Goal: Task Accomplishment & Management: Complete application form

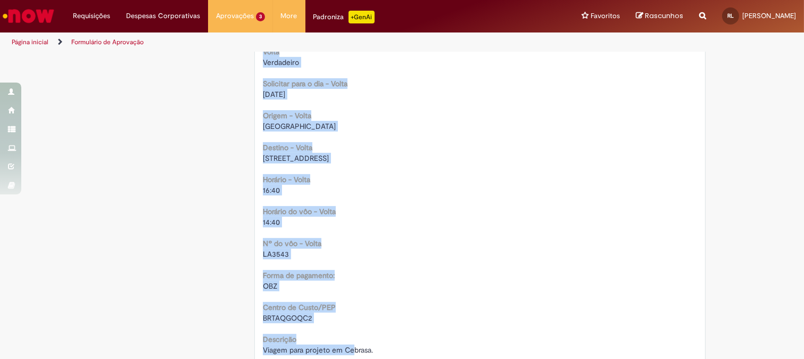
scroll to position [932, 0]
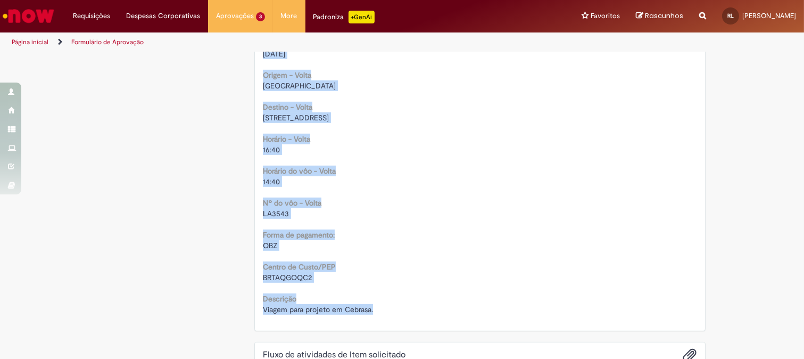
drag, startPoint x: 261, startPoint y: 67, endPoint x: 386, endPoint y: 316, distance: 278.8
copy div "Solicitação de aprovação para Item solicitado R13451776 Oferta para solicitar a…"
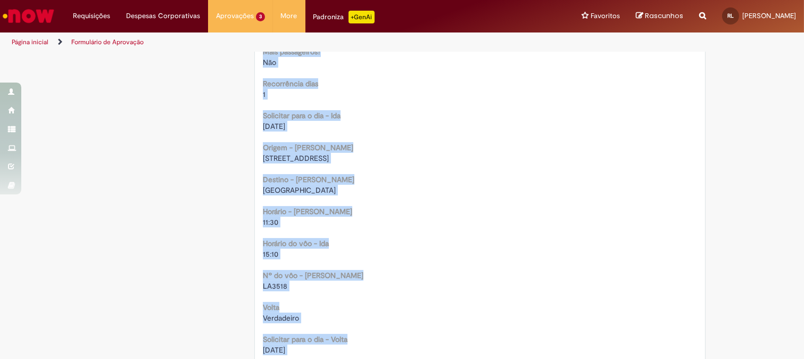
scroll to position [695, 0]
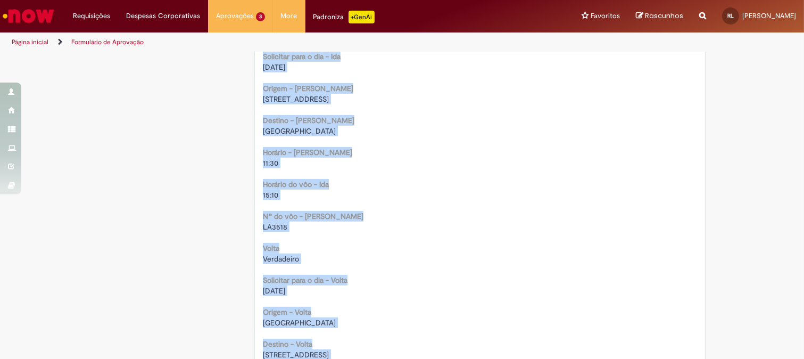
click at [398, 194] on div "15:10" at bounding box center [480, 195] width 434 height 11
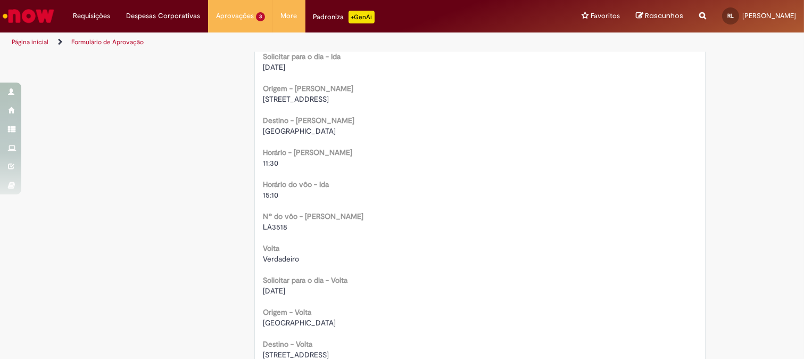
drag, startPoint x: 259, startPoint y: 67, endPoint x: 303, endPoint y: 68, distance: 44.7
click at [303, 68] on div "01/09/2025" at bounding box center [480, 67] width 434 height 11
copy span "01/09/2025"
drag, startPoint x: 257, startPoint y: 161, endPoint x: 281, endPoint y: 164, distance: 24.1
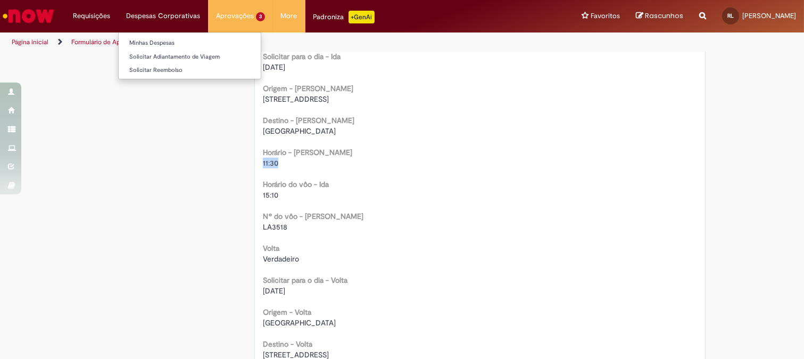
copy span "11:30"
click at [329, 102] on span "Rua das Fenix 131, Jd do Grama, Caçapava" at bounding box center [296, 99] width 66 height 10
copy span "Caçapava"
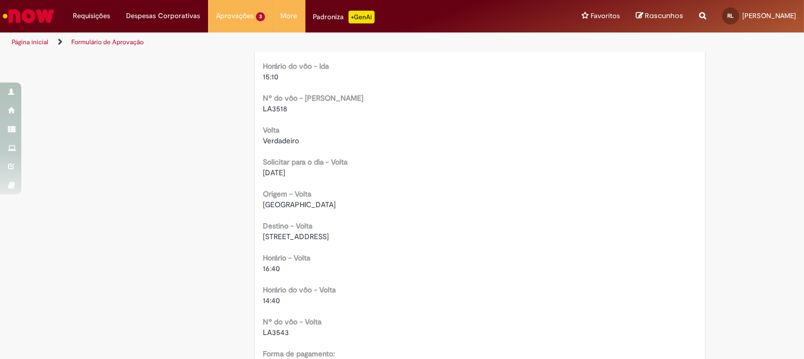
scroll to position [872, 0]
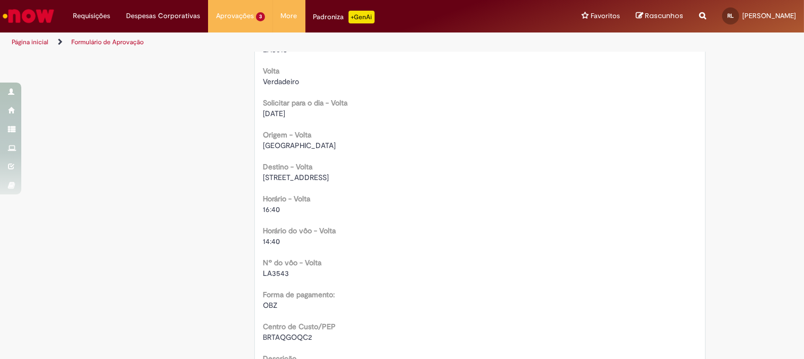
drag, startPoint x: 257, startPoint y: 112, endPoint x: 298, endPoint y: 113, distance: 41.0
copy span "11/09/2025"
drag, startPoint x: 259, startPoint y: 209, endPoint x: 291, endPoint y: 211, distance: 32.0
click at [291, 211] on div "16:40" at bounding box center [480, 209] width 434 height 11
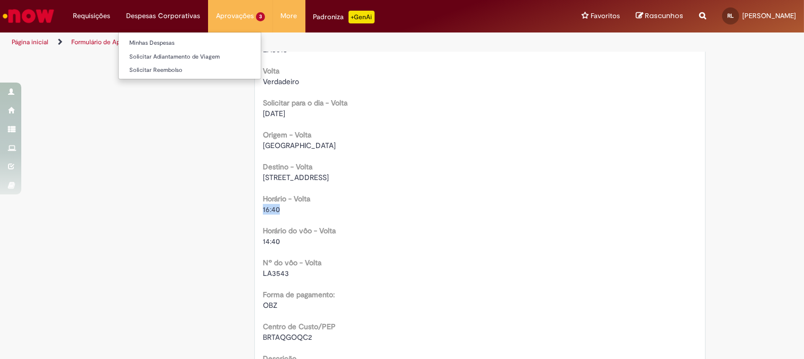
copy span "16:40"
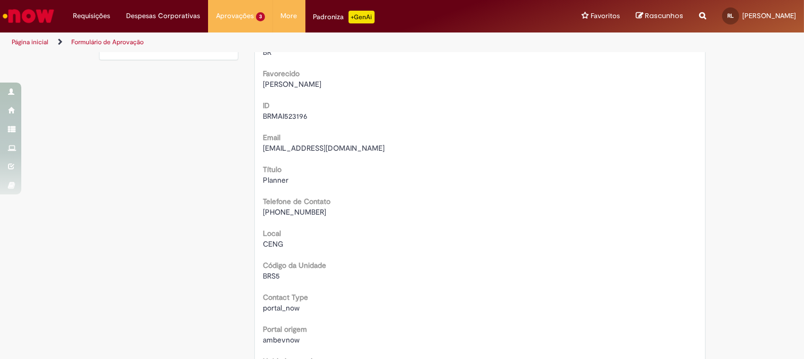
scroll to position [0, 0]
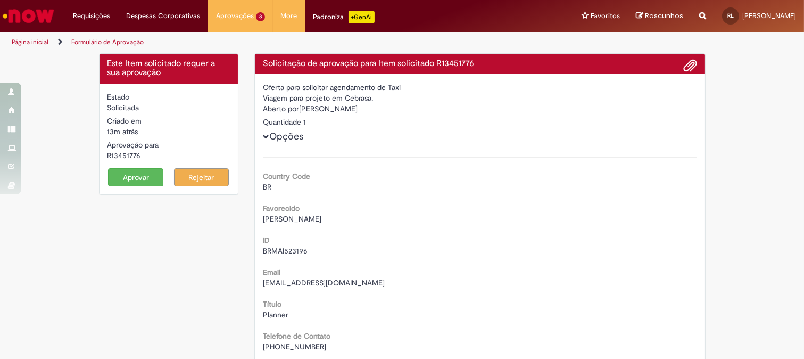
click at [116, 176] on button "Aprovar" at bounding box center [135, 177] width 55 height 18
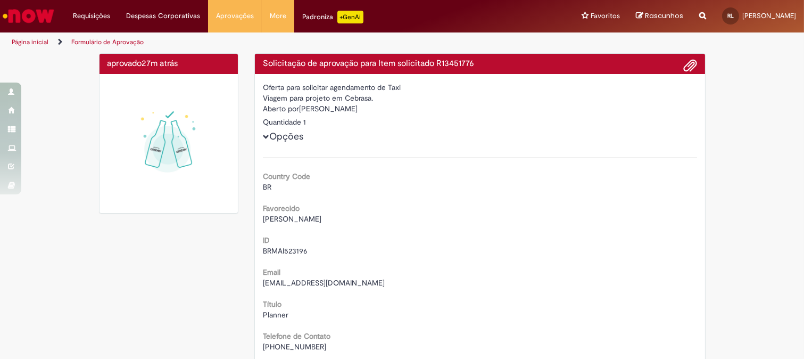
click at [310, 108] on div "Aberto por Marcos Junior" at bounding box center [480, 109] width 434 height 13
drag, startPoint x: 310, startPoint y: 108, endPoint x: 339, endPoint y: 109, distance: 28.2
click at [339, 109] on div "Aberto por Marcos Junior" at bounding box center [480, 109] width 434 height 13
copy div "Marcos Junior"
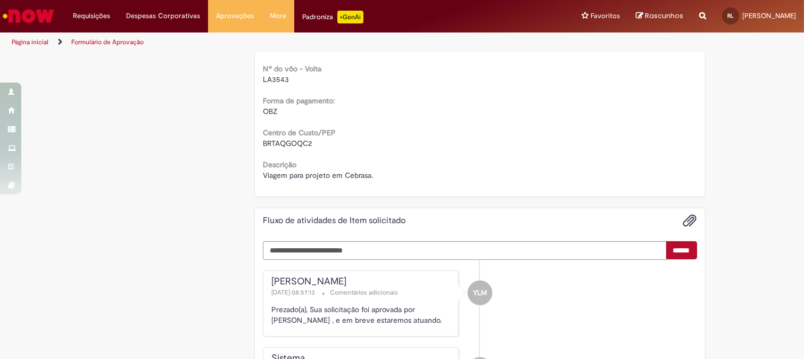
scroll to position [1056, 0]
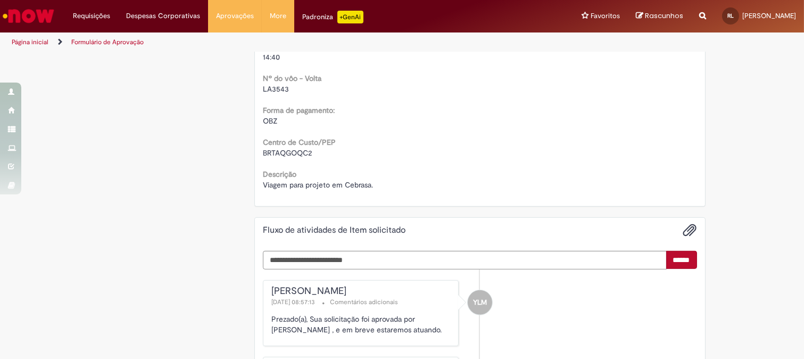
click at [284, 152] on span "BRTAQGOQC2" at bounding box center [287, 153] width 49 height 10
copy span "BRTAQGOQC2"
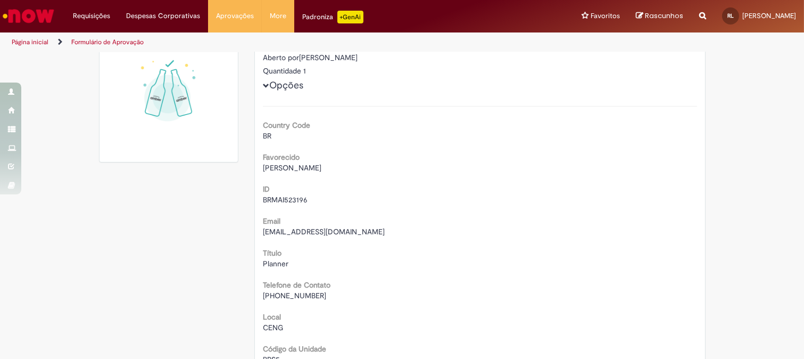
scroll to position [51, 0]
click at [269, 264] on span "Planner" at bounding box center [276, 264] width 26 height 10
copy span "Planner"
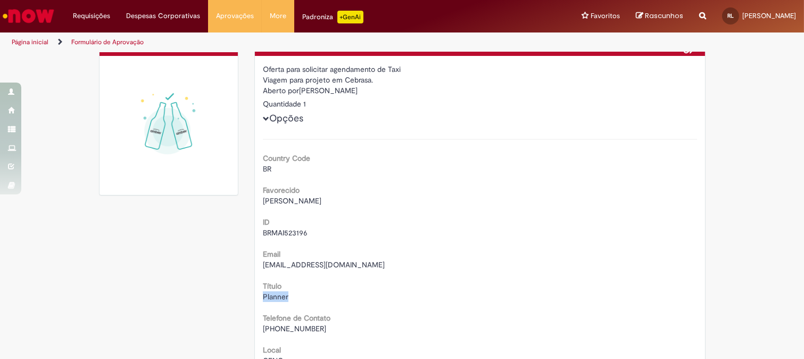
scroll to position [0, 0]
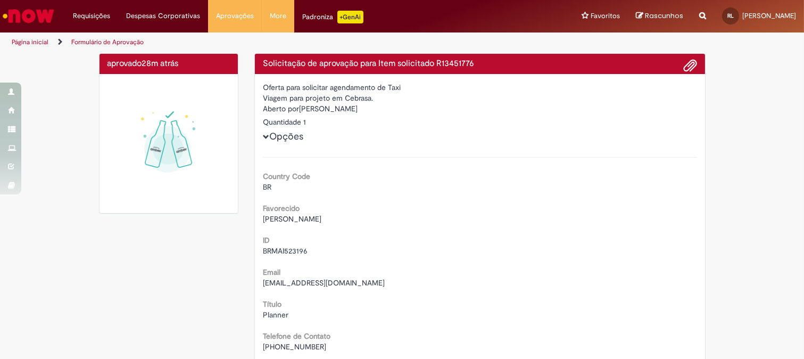
click at [451, 63] on h4 "Solicitação de aprovação para Item solicitado R13451776" at bounding box center [480, 64] width 434 height 10
click at [450, 64] on h4 "Solicitação de aprovação para Item solicitado R13451776" at bounding box center [480, 64] width 434 height 10
click at [435, 59] on h4 "Solicitação de aprovação para Item solicitado R13451776" at bounding box center [480, 64] width 434 height 10
click at [444, 61] on h4 "Solicitação de aprovação para Item solicitado R13451776" at bounding box center [480, 64] width 434 height 10
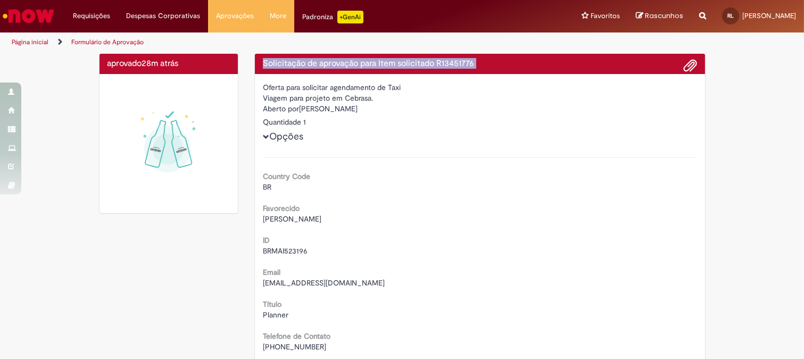
click at [444, 61] on h4 "Solicitação de aprovação para Item solicitado R13451776" at bounding box center [480, 64] width 434 height 10
click at [454, 61] on h4 "Solicitação de aprovação para Item solicitado R13451776" at bounding box center [480, 64] width 434 height 10
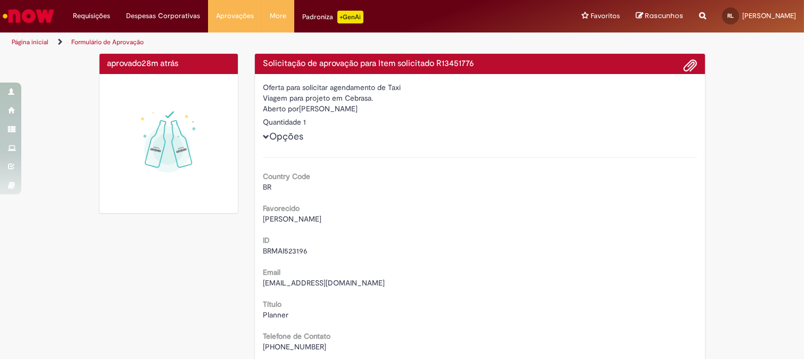
click at [477, 61] on h4 "Solicitação de aprovação para Item solicitado R13451776" at bounding box center [480, 64] width 434 height 10
click at [458, 59] on h4 "Solicitação de aprovação para Item solicitado R13451776" at bounding box center [480, 64] width 434 height 10
copy h4 "R13451776"
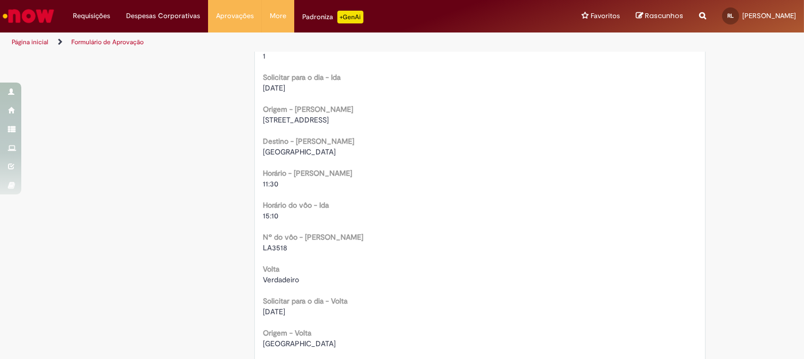
scroll to position [698, 0]
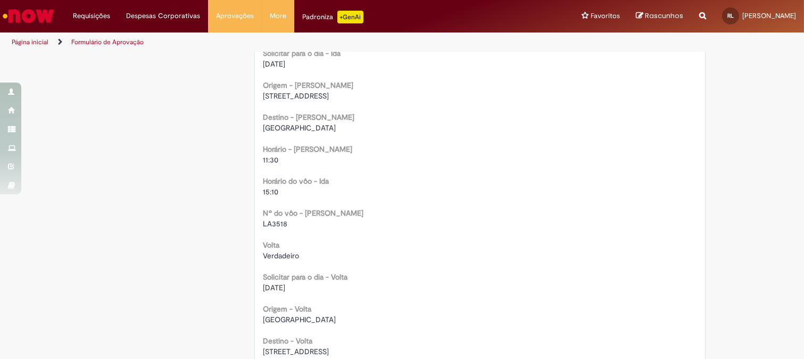
click at [329, 96] on span "Rua das Fenix 131, Jd do Grama, Caçapava" at bounding box center [296, 96] width 66 height 10
drag, startPoint x: 258, startPoint y: 221, endPoint x: 288, endPoint y: 221, distance: 30.3
click at [263, 155] on span "11:30" at bounding box center [270, 160] width 15 height 10
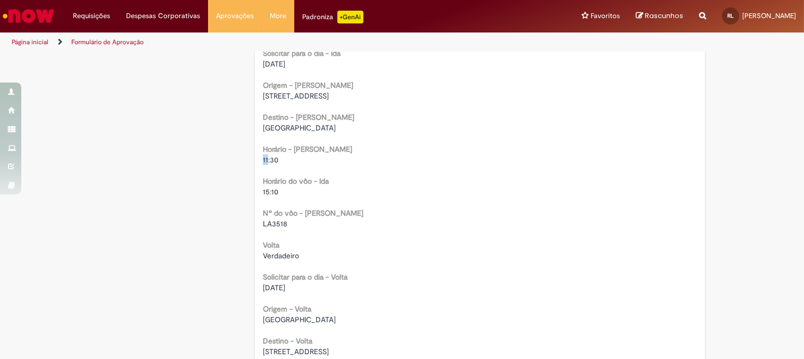
click at [263, 155] on span "11:30" at bounding box center [270, 160] width 15 height 10
drag, startPoint x: 275, startPoint y: 160, endPoint x: 249, endPoint y: 156, distance: 26.4
click at [249, 156] on div "Solicitação de aprovação para Item solicitado R13451776 Oferta para solicitar a…" at bounding box center [479, 155] width 467 height 1600
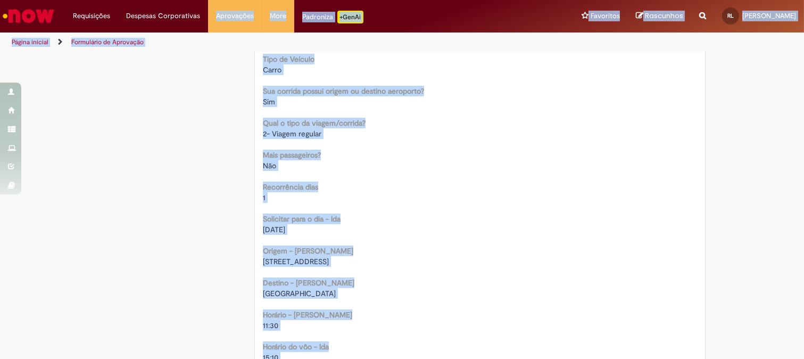
scroll to position [0, 0]
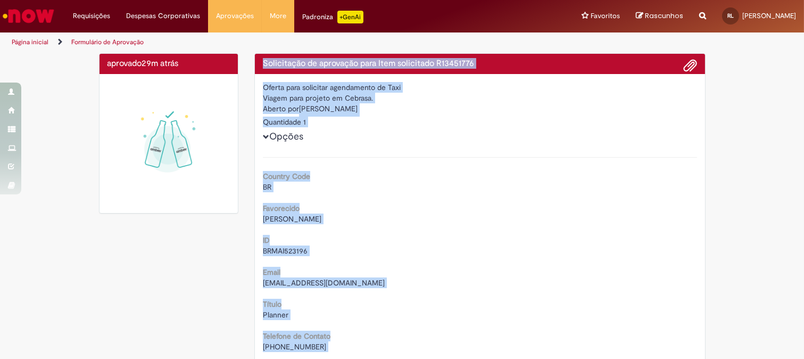
drag, startPoint x: 386, startPoint y: 251, endPoint x: 252, endPoint y: 63, distance: 231.6
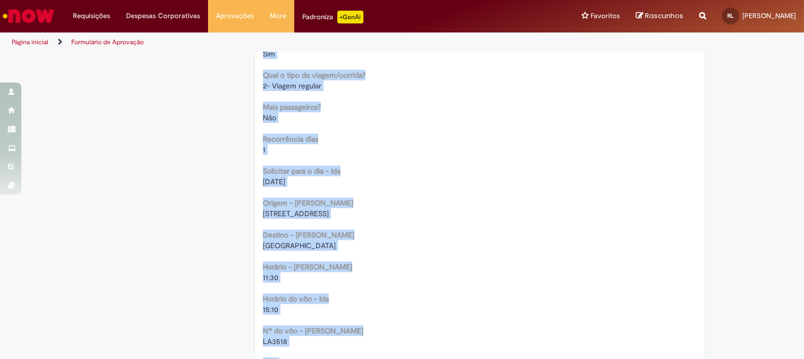
scroll to position [650, 0]
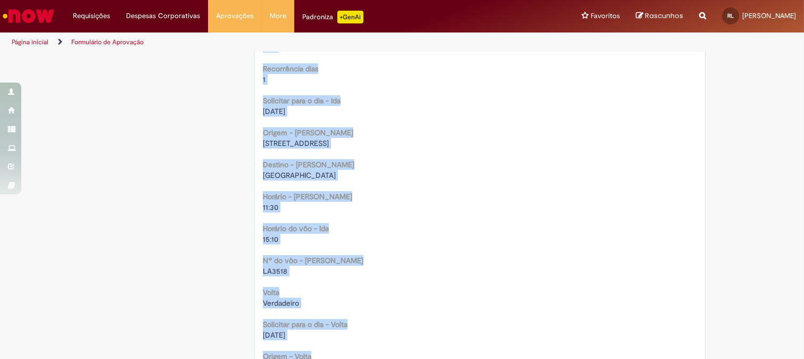
click at [368, 172] on div "[GEOGRAPHIC_DATA]" at bounding box center [480, 175] width 434 height 11
click at [362, 174] on div "[GEOGRAPHIC_DATA]" at bounding box center [480, 175] width 434 height 11
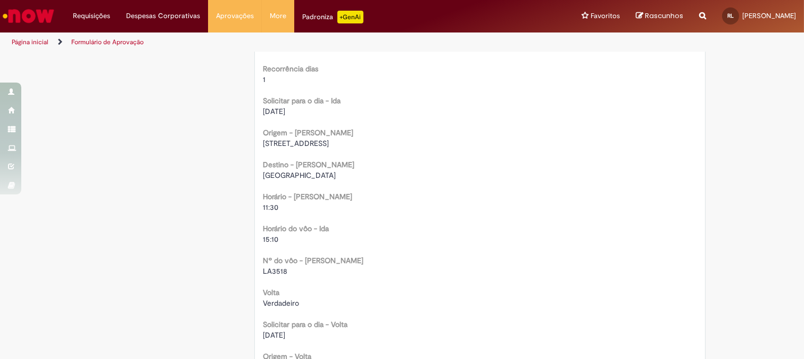
drag, startPoint x: 259, startPoint y: 144, endPoint x: 411, endPoint y: 142, distance: 152.3
click at [411, 142] on div "Rua das Fenix 131, Jd do Grama, Caçapava" at bounding box center [480, 143] width 434 height 11
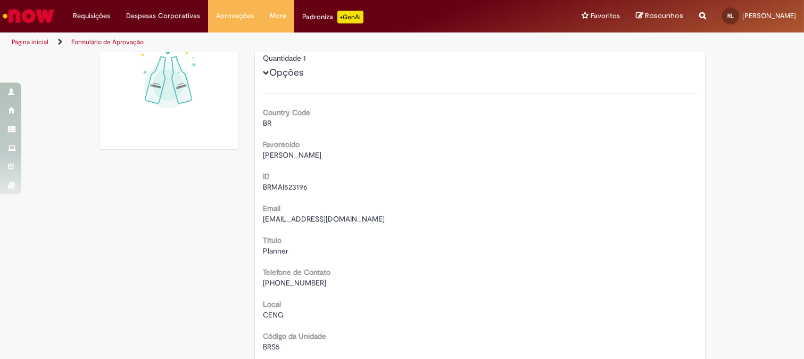
scroll to position [0, 0]
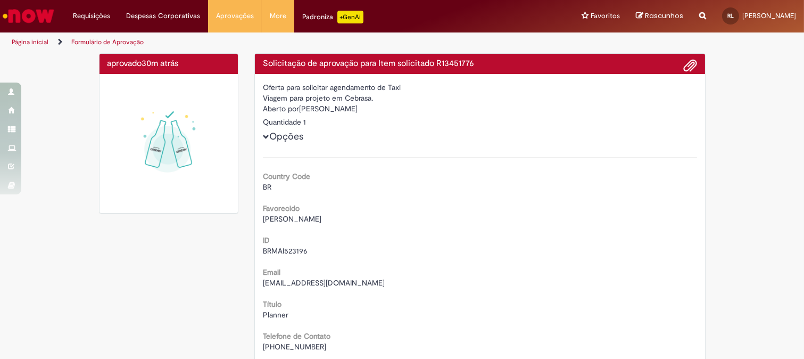
click at [312, 109] on div "Aberto por Marcos Junior" at bounding box center [480, 109] width 434 height 13
drag, startPoint x: 312, startPoint y: 109, endPoint x: 333, endPoint y: 108, distance: 20.8
click at [333, 108] on div "Aberto por Marcos Junior" at bounding box center [480, 109] width 434 height 13
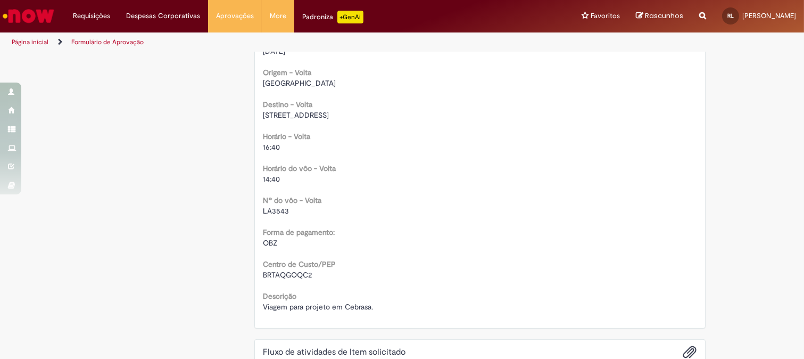
scroll to position [911, 0]
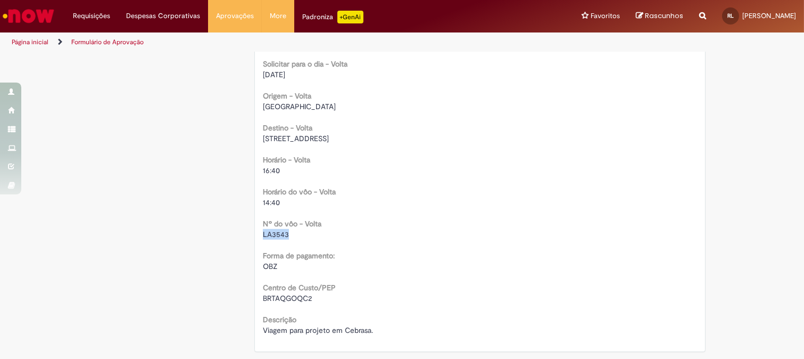
drag, startPoint x: 257, startPoint y: 232, endPoint x: 291, endPoint y: 233, distance: 34.6
click at [329, 136] on span "Rua das Fenix 131, Jd do Grama, Caçapava" at bounding box center [296, 139] width 66 height 10
drag, startPoint x: 258, startPoint y: 169, endPoint x: 292, endPoint y: 171, distance: 34.1
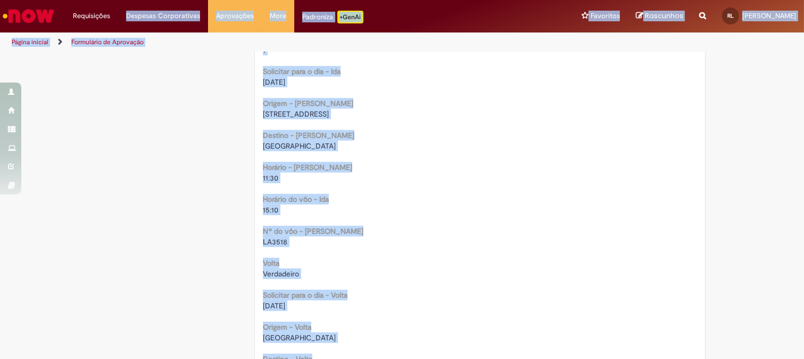
scroll to position [0, 0]
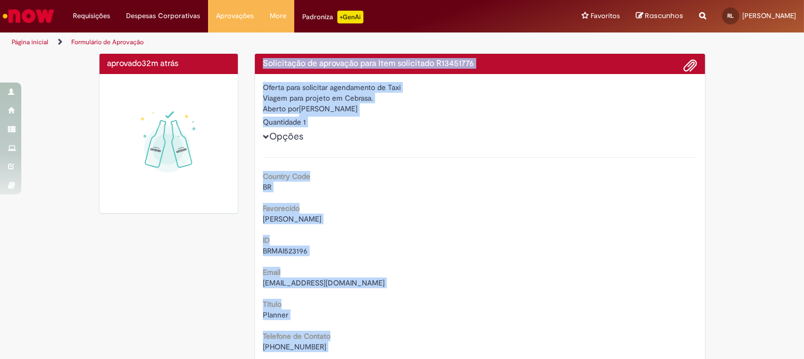
drag, startPoint x: 376, startPoint y: 216, endPoint x: 273, endPoint y: 27, distance: 215.8
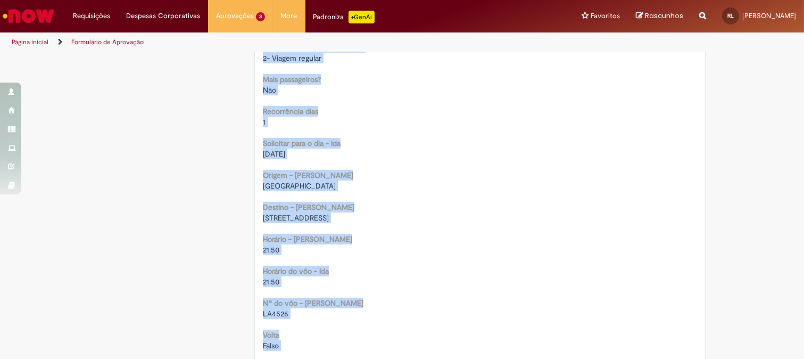
scroll to position [806, 0]
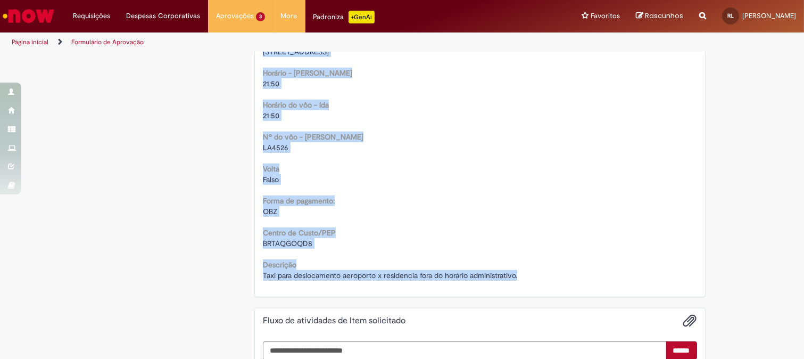
drag, startPoint x: 259, startPoint y: 66, endPoint x: 548, endPoint y: 279, distance: 359.3
copy div "Solicitação de aprovação para Item solicitado R13454368 Oferta para solicitar a…"
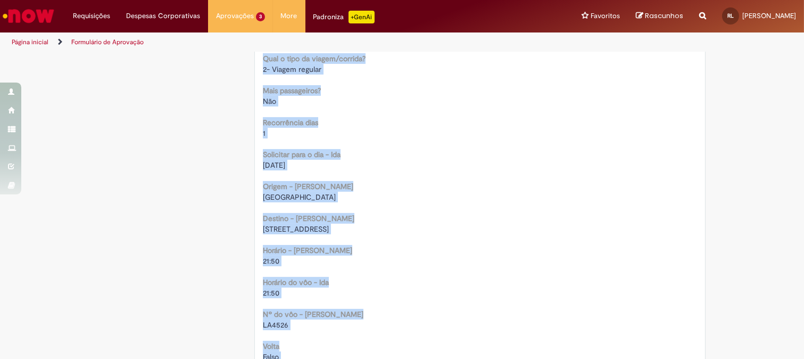
scroll to position [570, 0]
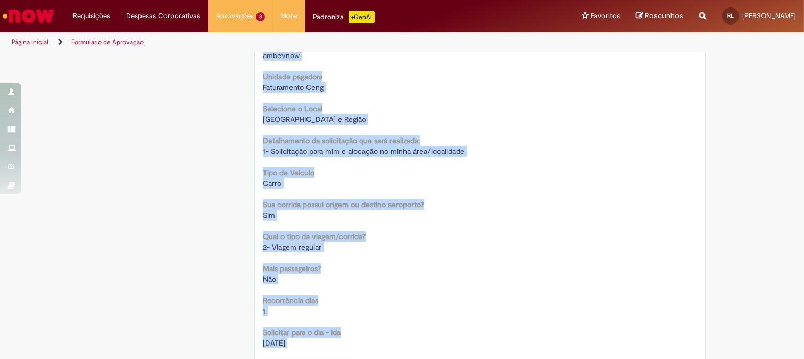
click at [471, 271] on div "Mais passageiros? Não" at bounding box center [480, 272] width 434 height 24
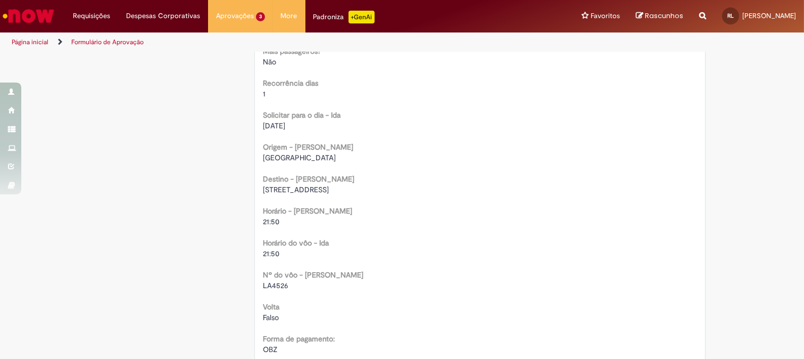
scroll to position [650, 0]
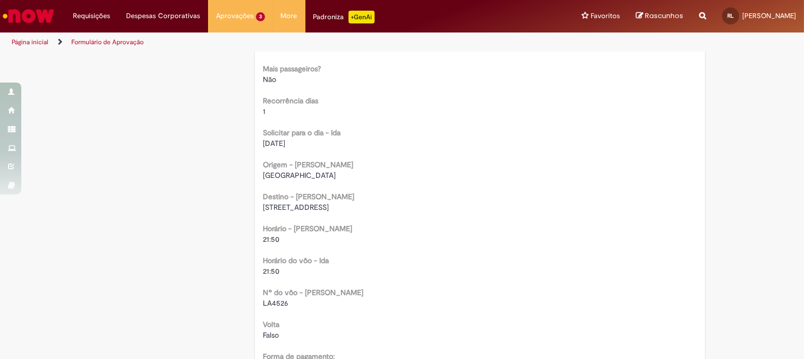
click at [265, 141] on span "28/08/2025" at bounding box center [274, 143] width 22 height 10
drag, startPoint x: 258, startPoint y: 140, endPoint x: 301, endPoint y: 146, distance: 43.6
click at [301, 146] on div "28/08/2025" at bounding box center [480, 143] width 434 height 11
copy span "28/08/2025"
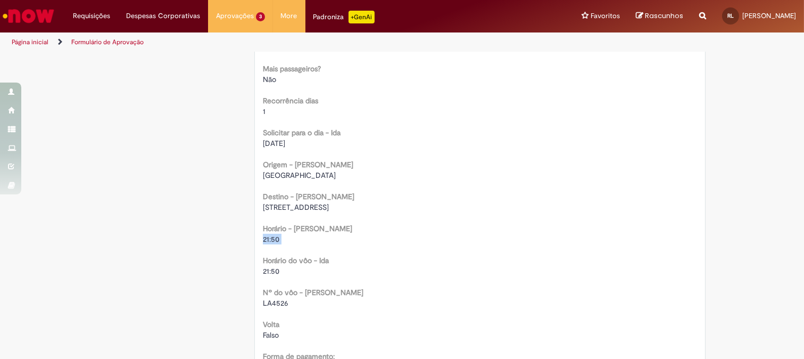
drag, startPoint x: 256, startPoint y: 242, endPoint x: 283, endPoint y: 246, distance: 26.9
copy div "21:50"
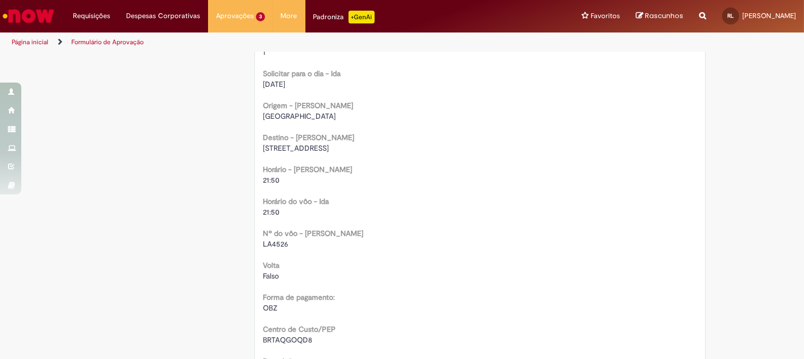
click at [392, 246] on div "LA4526" at bounding box center [480, 243] width 434 height 11
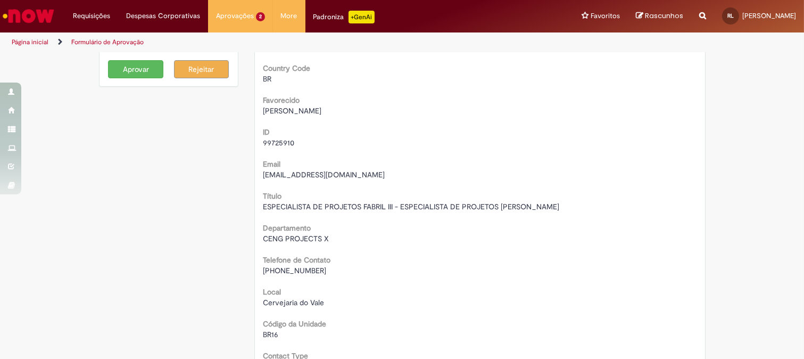
scroll to position [0, 0]
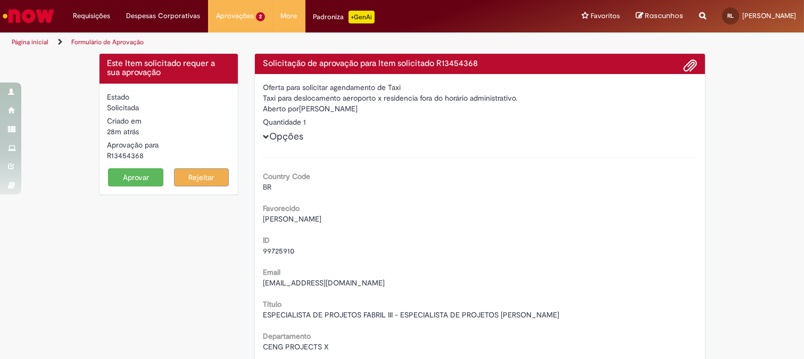
click at [306, 109] on div "Aberto por Gabriel Martins Piekala" at bounding box center [480, 109] width 434 height 13
drag, startPoint x: 306, startPoint y: 109, endPoint x: 355, endPoint y: 109, distance: 49.0
click at [355, 109] on div "Aberto por Gabriel Martins Piekala" at bounding box center [480, 109] width 434 height 13
copy div "Gabriel Martins Piekala"
click at [465, 67] on h4 "Solicitação de aprovação para Item solicitado R13454368" at bounding box center [480, 64] width 434 height 10
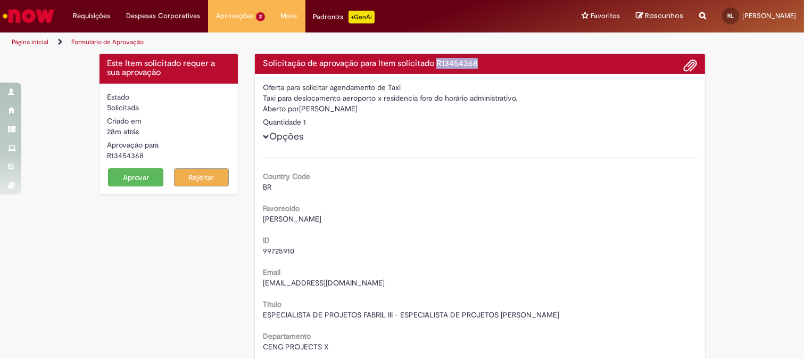
click at [465, 67] on h4 "Solicitação de aprovação para Item solicitado R13454368" at bounding box center [480, 64] width 434 height 10
copy h4 "R13454368"
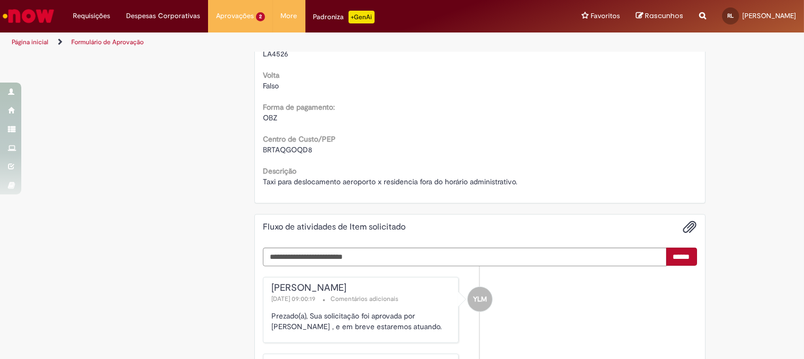
scroll to position [887, 0]
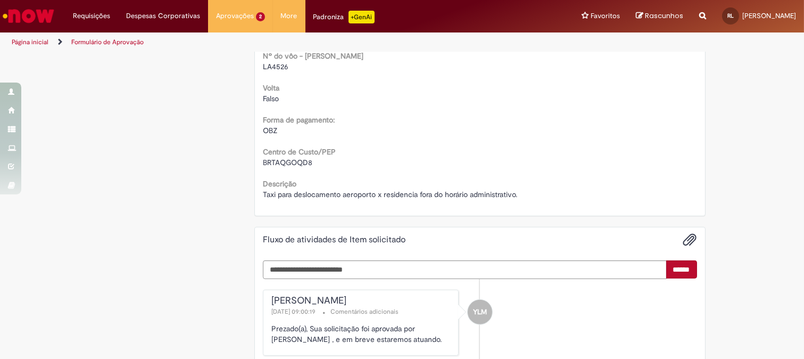
click at [290, 162] on span "BRTAQGOQD8" at bounding box center [288, 163] width 50 height 10
click at [289, 162] on span "BRTAQGOQD8" at bounding box center [288, 163] width 50 height 10
copy span "BRTAQGOQD8"
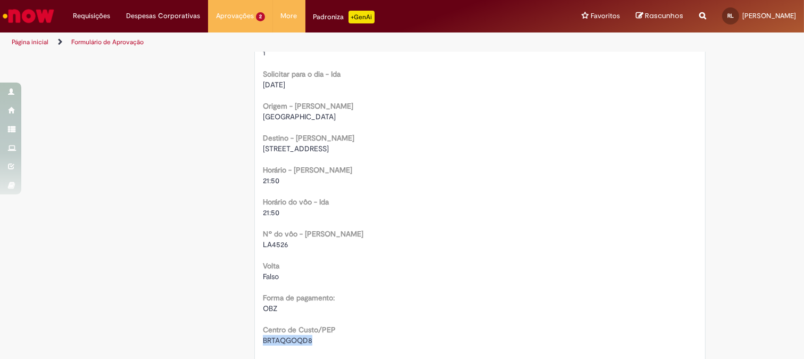
scroll to position [710, 0]
drag, startPoint x: 254, startPoint y: 178, endPoint x: 293, endPoint y: 188, distance: 40.2
copy div "21:50"
drag, startPoint x: 257, startPoint y: 243, endPoint x: 296, endPoint y: 242, distance: 39.4
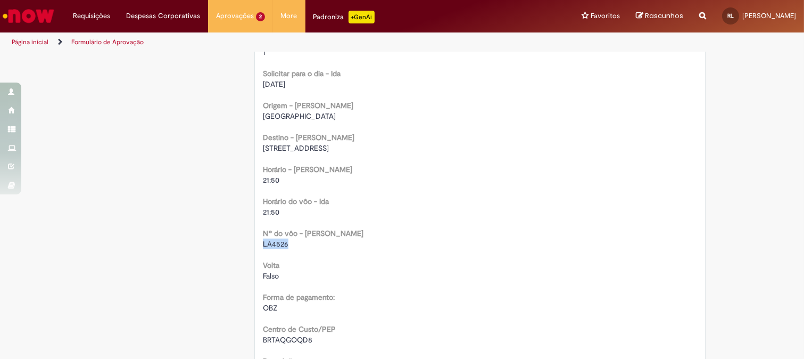
copy span "LA4526"
drag, startPoint x: 259, startPoint y: 115, endPoint x: 336, endPoint y: 118, distance: 77.3
click at [336, 118] on div "[GEOGRAPHIC_DATA]" at bounding box center [480, 116] width 434 height 11
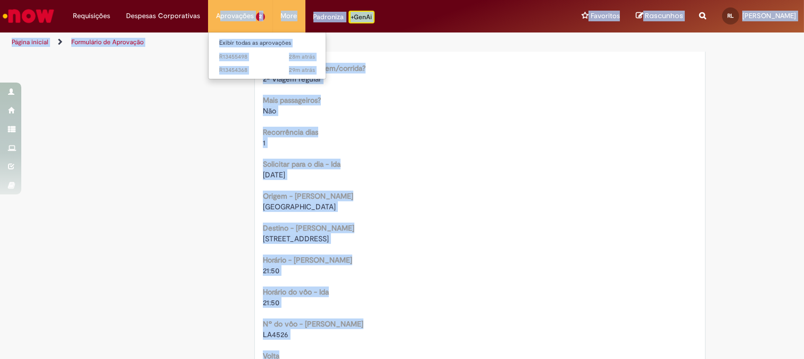
scroll to position [0, 0]
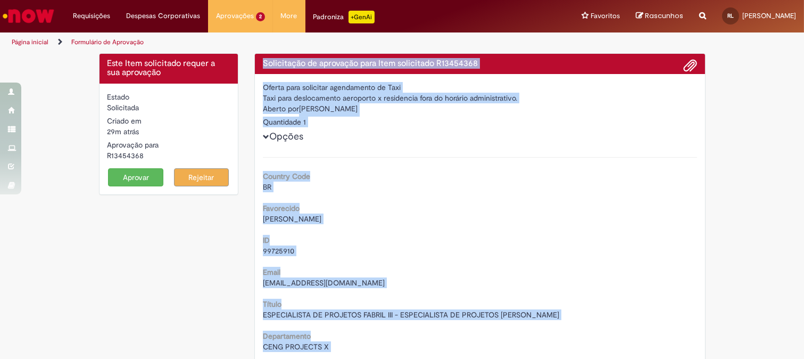
drag, startPoint x: 535, startPoint y: 253, endPoint x: 260, endPoint y: 60, distance: 336.3
copy div "Solicitação de aprovação para Item solicitado R13454368 Oferta para solicitar a…"
click at [114, 174] on button "Aprovar" at bounding box center [135, 177] width 55 height 18
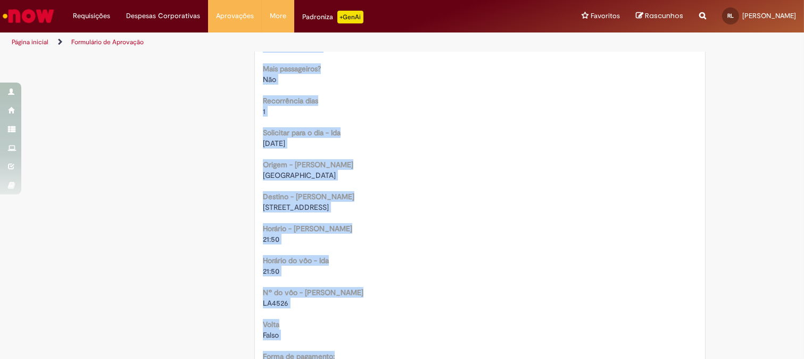
click at [392, 224] on div "Horário - Ida 21:50" at bounding box center [480, 232] width 434 height 24
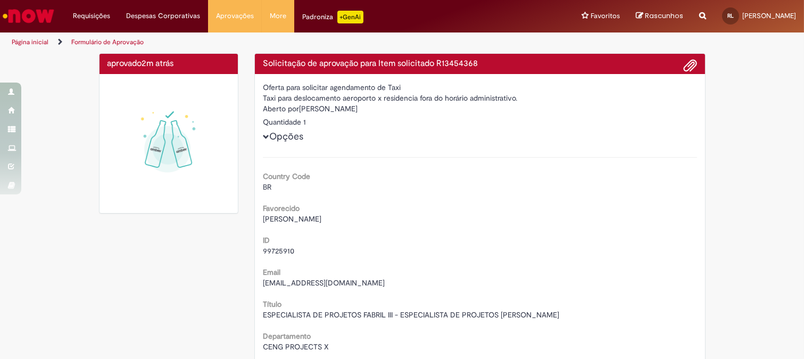
click at [301, 106] on div "Aberto por Gabriel Martins Piekala" at bounding box center [480, 109] width 434 height 13
drag, startPoint x: 301, startPoint y: 106, endPoint x: 364, endPoint y: 110, distance: 62.4
click at [364, 110] on div "Aberto por Gabriel Martins Piekala" at bounding box center [480, 109] width 434 height 13
copy div "Gabriel Martins Piekala"
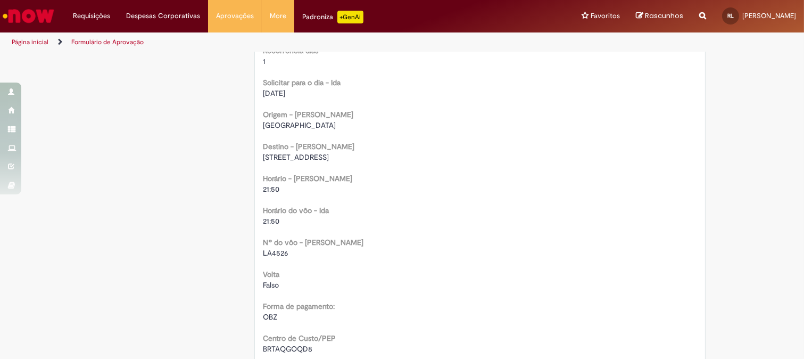
scroll to position [710, 0]
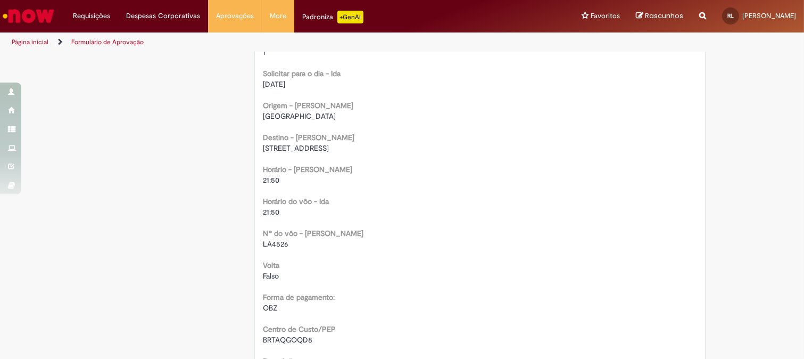
drag, startPoint x: 258, startPoint y: 148, endPoint x: 346, endPoint y: 151, distance: 87.9
click at [344, 149] on div "Rua do Aruanã, 67 ap 74b" at bounding box center [480, 148] width 434 height 11
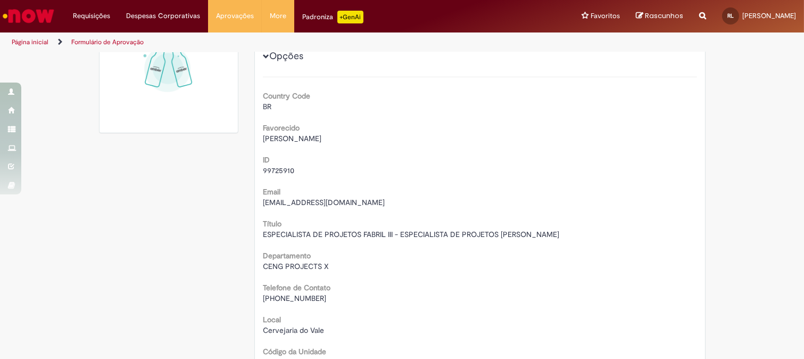
scroll to position [0, 0]
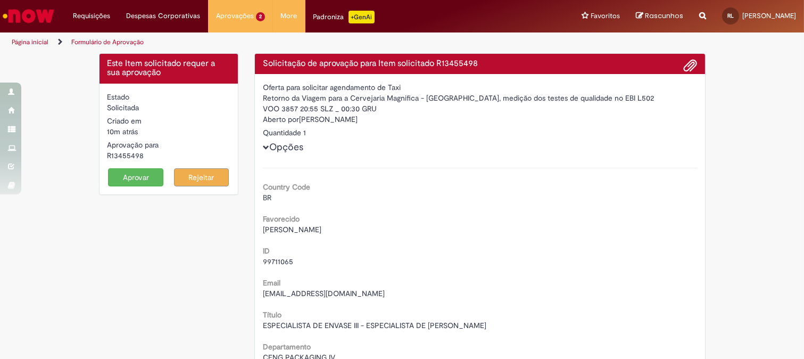
click at [256, 63] on div "Solicitação de aprovação para Item solicitado R13455498" at bounding box center [480, 64] width 450 height 21
drag, startPoint x: 258, startPoint y: 62, endPoint x: 263, endPoint y: 65, distance: 6.2
click at [263, 65] on div "Solicitação de aprovação para Item solicitado R13455498" at bounding box center [480, 64] width 450 height 21
click at [263, 64] on h4 "Solicitação de aprovação para Item solicitado R13455498" at bounding box center [480, 64] width 434 height 10
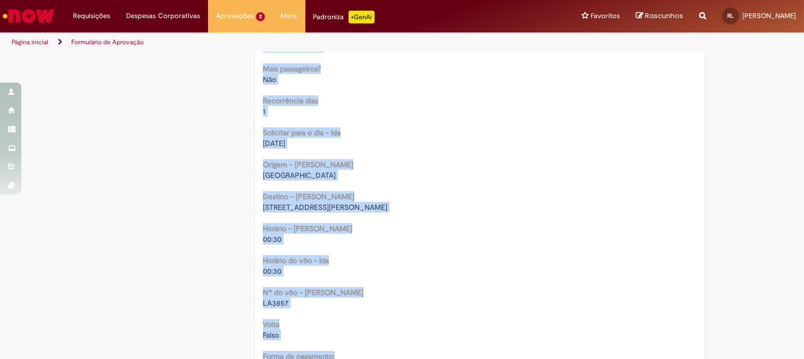
scroll to position [907, 0]
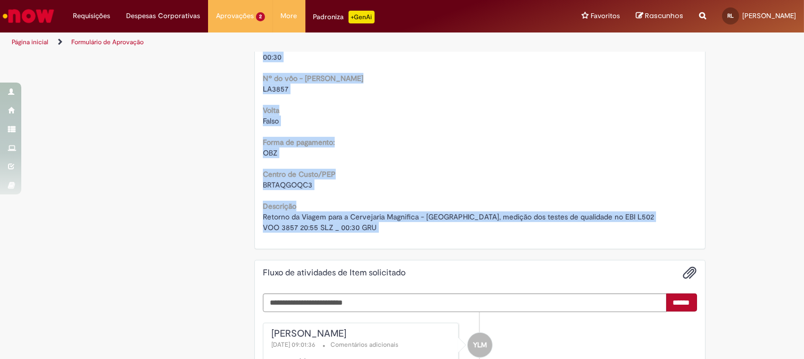
drag, startPoint x: 261, startPoint y: 64, endPoint x: 385, endPoint y: 233, distance: 209.7
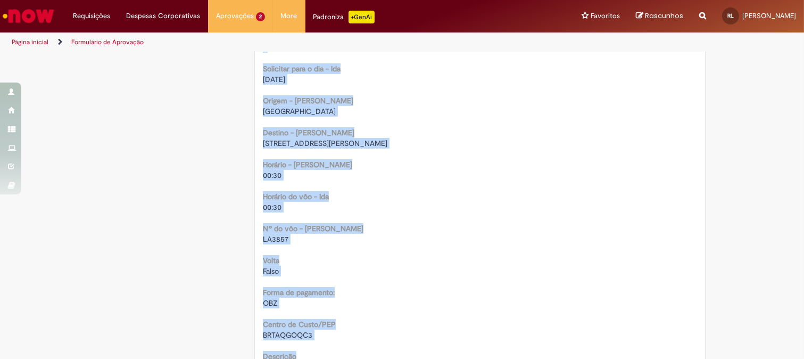
scroll to position [730, 0]
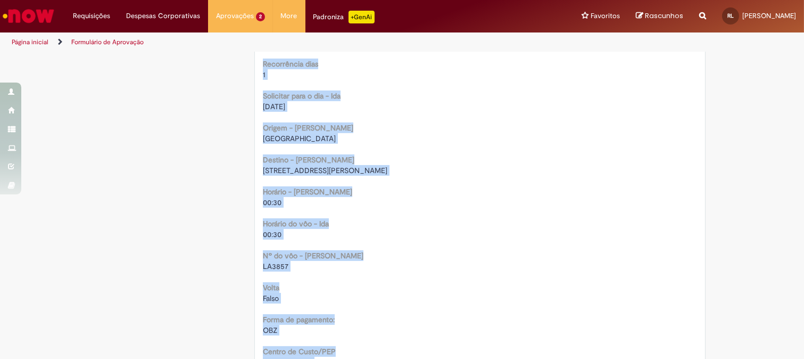
click at [361, 133] on div "[GEOGRAPHIC_DATA]" at bounding box center [480, 138] width 434 height 11
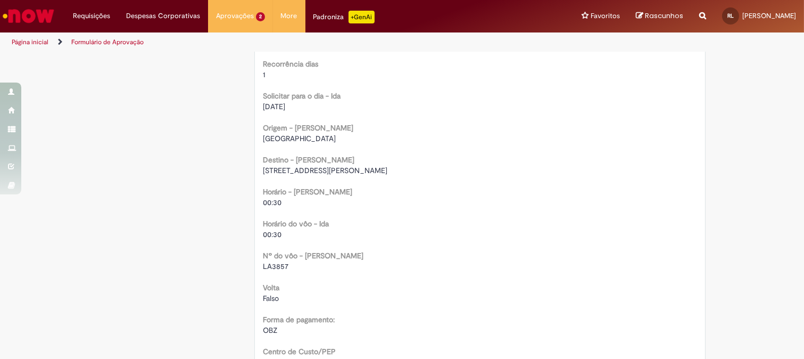
drag, startPoint x: 259, startPoint y: 107, endPoint x: 317, endPoint y: 109, distance: 58.6
click at [317, 109] on div "[DATE]" at bounding box center [480, 106] width 434 height 11
copy span "[DATE]"
drag, startPoint x: 258, startPoint y: 202, endPoint x: 290, endPoint y: 199, distance: 32.6
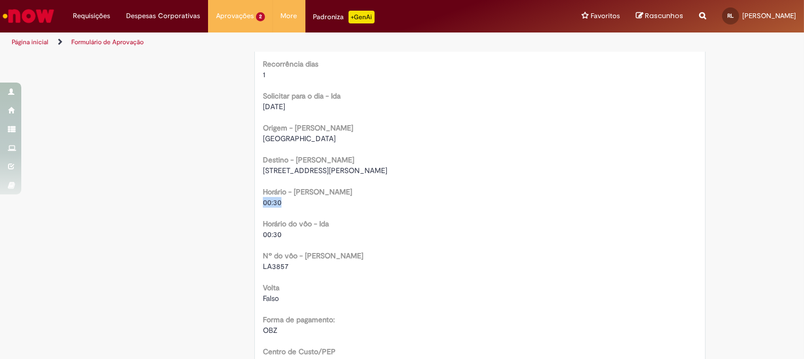
copy span "00:30"
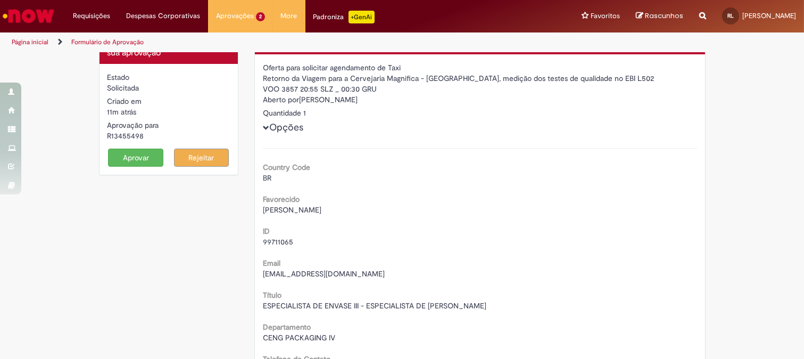
scroll to position [0, 0]
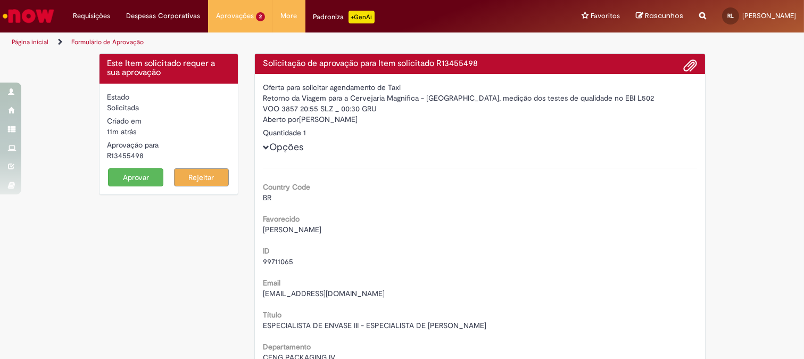
click at [384, 126] on div "Aberto por [PERSON_NAME]" at bounding box center [480, 120] width 434 height 13
click at [129, 174] on button "Aprovar" at bounding box center [135, 177] width 55 height 18
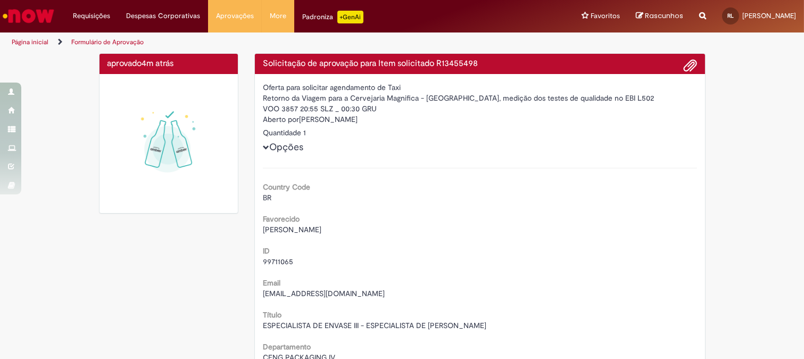
click at [307, 116] on div "Aberto por [PERSON_NAME]" at bounding box center [480, 120] width 434 height 13
drag, startPoint x: 307, startPoint y: 116, endPoint x: 326, endPoint y: 117, distance: 18.7
click at [326, 117] on div "Aberto por [PERSON_NAME]" at bounding box center [480, 120] width 434 height 13
copy div "[PERSON_NAME]"
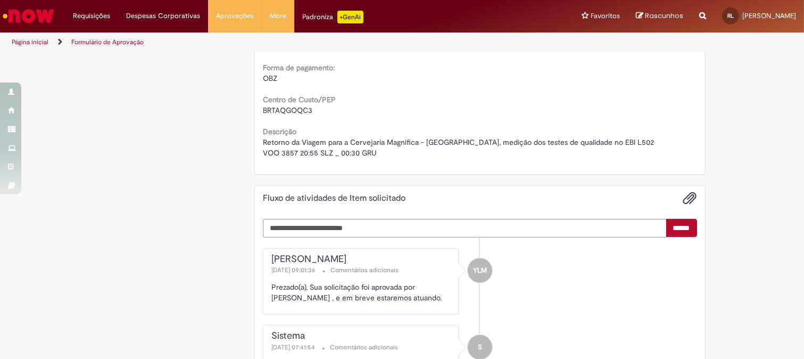
scroll to position [946, 0]
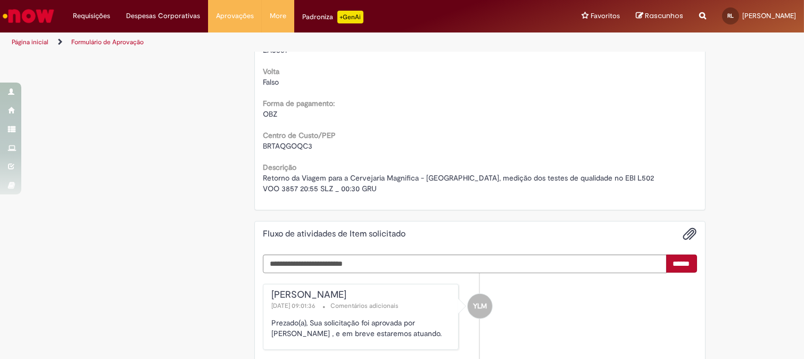
click at [285, 141] on span "BRTAQGOQC3" at bounding box center [288, 146] width 50 height 10
copy span "BRTAQGOQC3"
click at [447, 132] on div "Centro de Custo/PEP BRTAQGOQC3" at bounding box center [480, 139] width 434 height 24
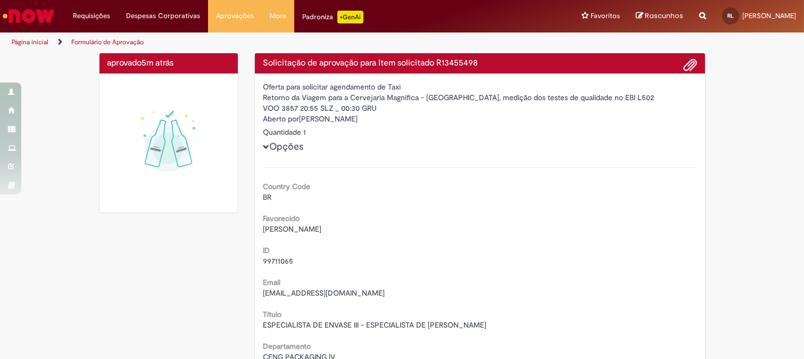
scroll to position [0, 0]
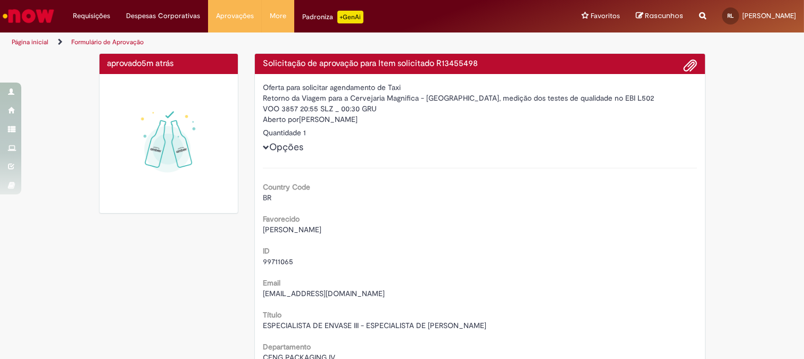
click at [453, 61] on h4 "Solicitação de aprovação para Item solicitado R13455498" at bounding box center [480, 64] width 434 height 10
copy h4 "R13455498"
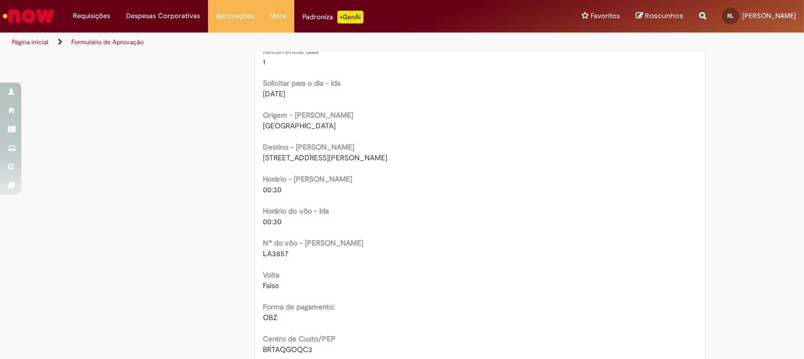
scroll to position [769, 0]
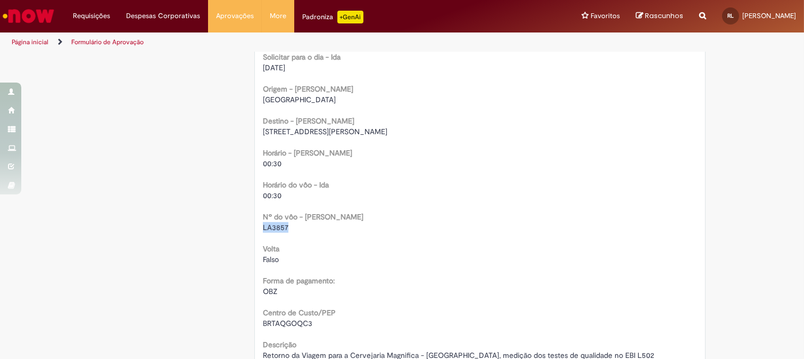
drag, startPoint x: 258, startPoint y: 226, endPoint x: 305, endPoint y: 229, distance: 47.0
click at [305, 229] on div "LA3857" at bounding box center [480, 227] width 434 height 11
copy span "LA3857"
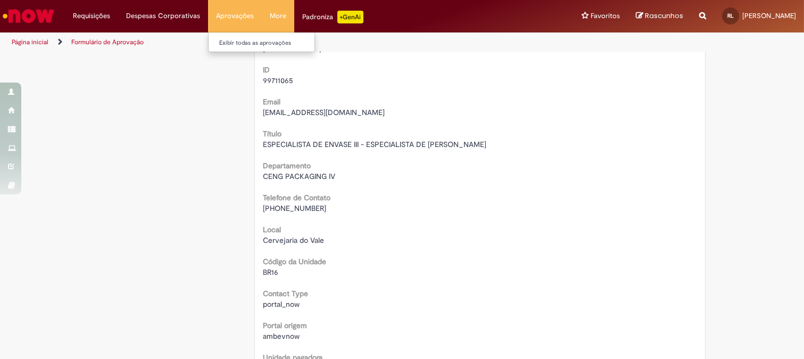
scroll to position [0, 0]
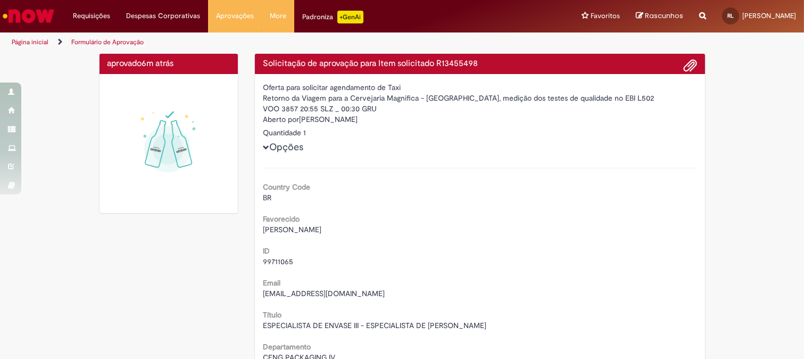
drag, startPoint x: 381, startPoint y: 247, endPoint x: 259, endPoint y: 61, distance: 222.6
copy div "Loremipsumd si ametconse adip Elit seddoeiusm T13778262 Incidi utla etdolorem a…"
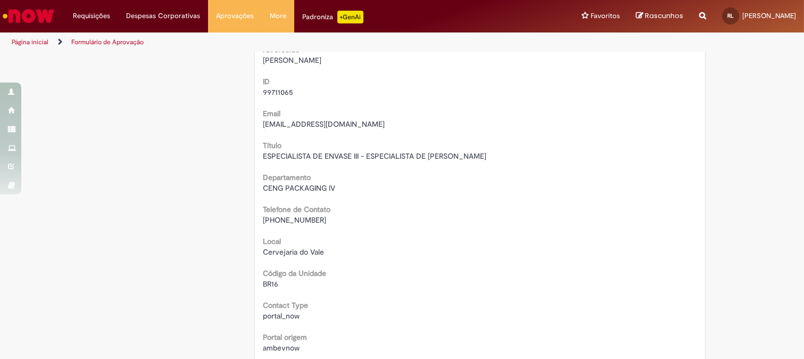
scroll to position [177, 0]
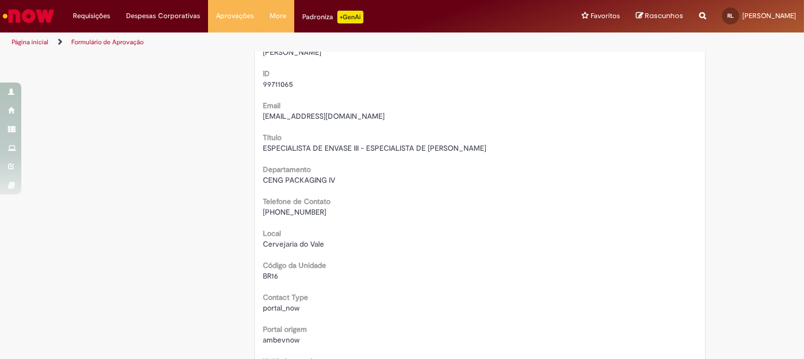
drag, startPoint x: 341, startPoint y: 246, endPoint x: 339, endPoint y: 240, distance: 6.9
click at [341, 245] on div "Cervejaria do Vale" at bounding box center [480, 243] width 434 height 11
click at [277, 210] on span "[PHONE_NUMBER]" at bounding box center [294, 212] width 63 height 10
drag, startPoint x: 277, startPoint y: 210, endPoint x: 346, endPoint y: 208, distance: 68.7
click at [346, 208] on div "[PHONE_NUMBER]" at bounding box center [480, 212] width 434 height 11
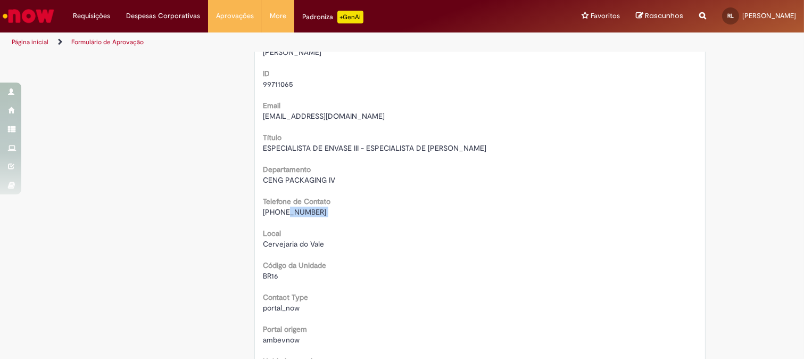
scroll to position [0, 0]
